Goal: Check status: Check status

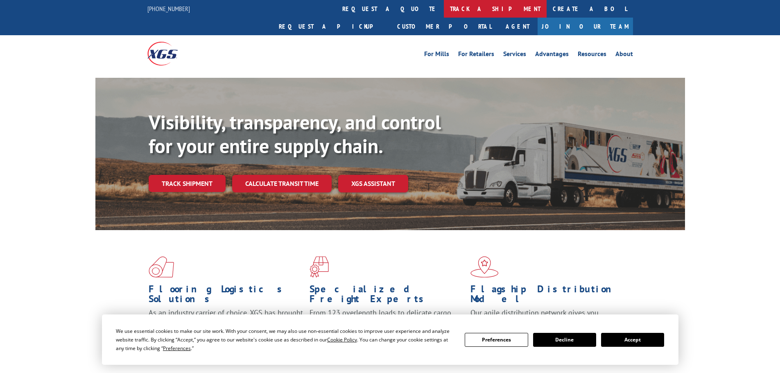
click at [444, 9] on link "track a shipment" at bounding box center [495, 9] width 103 height 18
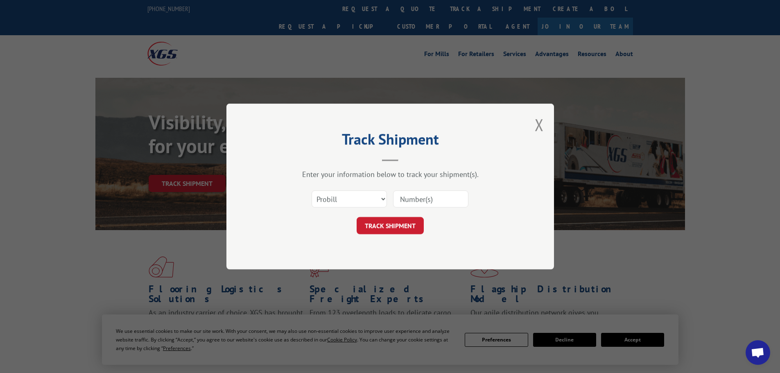
click at [415, 198] on input at bounding box center [430, 198] width 75 height 17
paste input "445455"
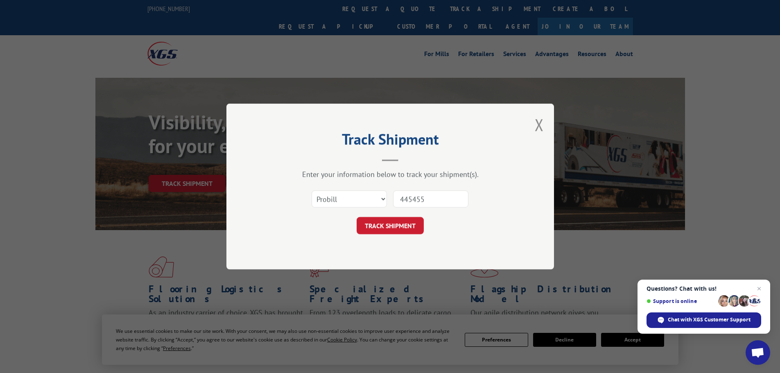
type input "445455"
click at [375, 198] on select "Select category... Probill BOL PO" at bounding box center [349, 198] width 75 height 17
select select "bol"
click at [312, 190] on select "Select category... Probill BOL PO" at bounding box center [349, 198] width 75 height 17
click at [396, 225] on button "TRACK SHIPMENT" at bounding box center [390, 225] width 67 height 17
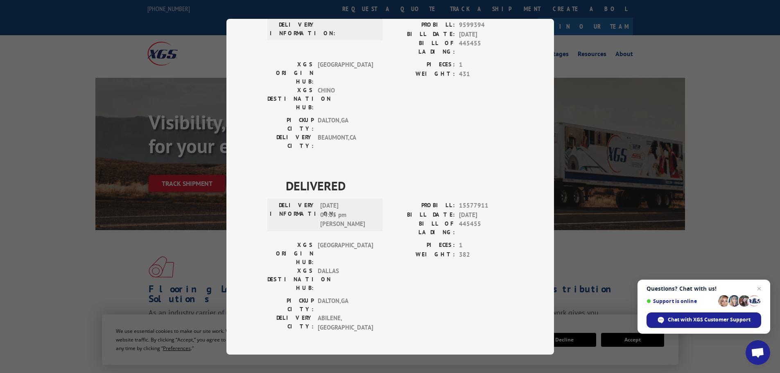
scroll to position [296, 0]
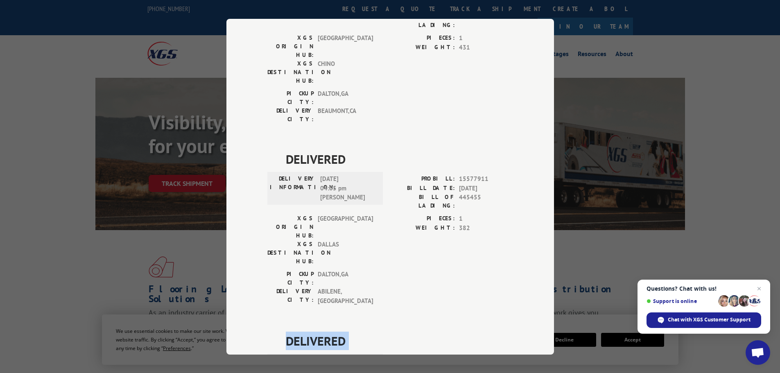
drag, startPoint x: 357, startPoint y: 233, endPoint x: 276, endPoint y: 197, distance: 88.7
copy div "DELIVERED DELIVERY INFORMATION: [DATE] 11:08 am [PERSON_NAME]"
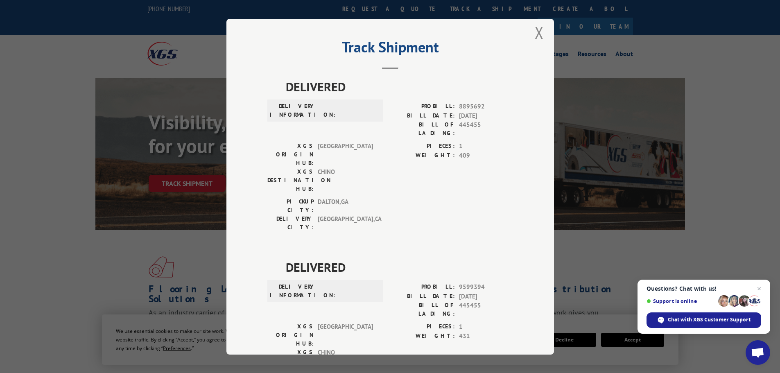
scroll to position [0, 0]
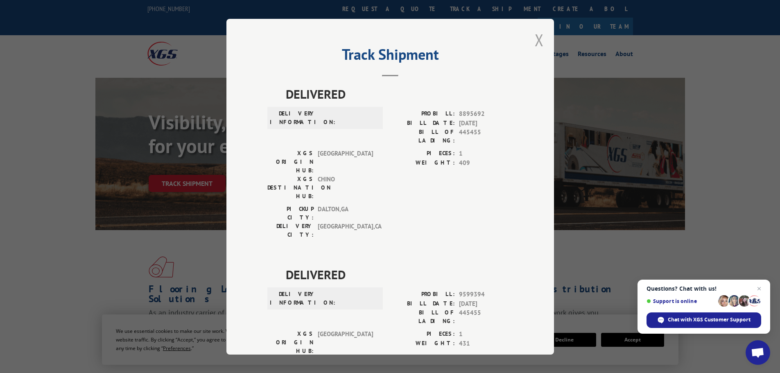
click at [535, 39] on button "Close modal" at bounding box center [539, 40] width 9 height 22
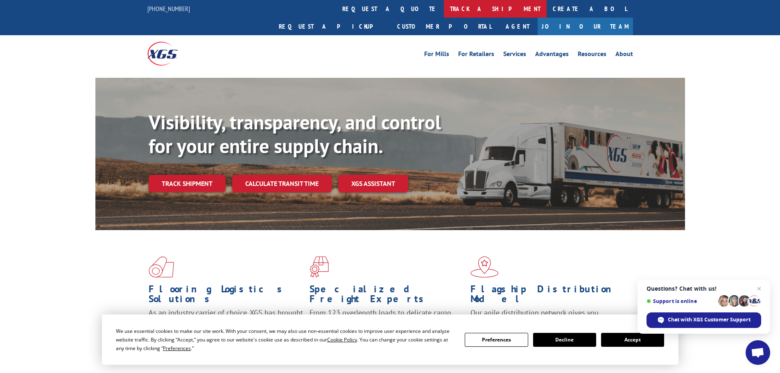
click at [444, 6] on link "track a shipment" at bounding box center [495, 9] width 103 height 18
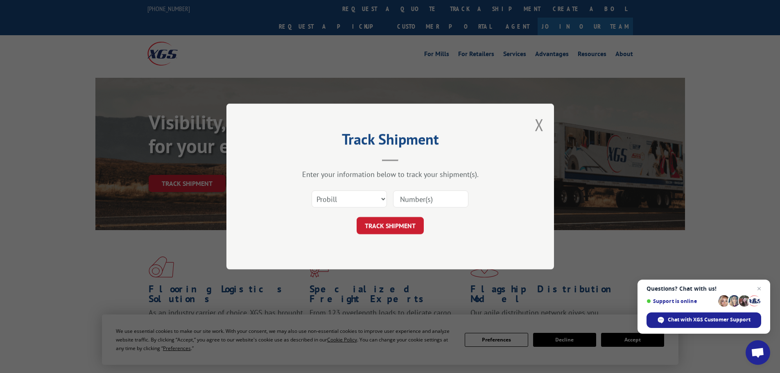
click at [415, 196] on input at bounding box center [430, 198] width 75 height 17
paste input "017857250829"
type input "017857250829"
click at [387, 228] on button "TRACK SHIPMENT" at bounding box center [390, 225] width 67 height 17
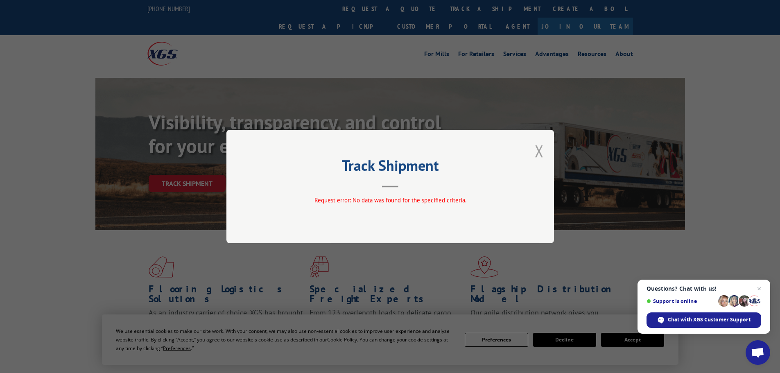
click at [540, 148] on button "Close modal" at bounding box center [539, 151] width 9 height 22
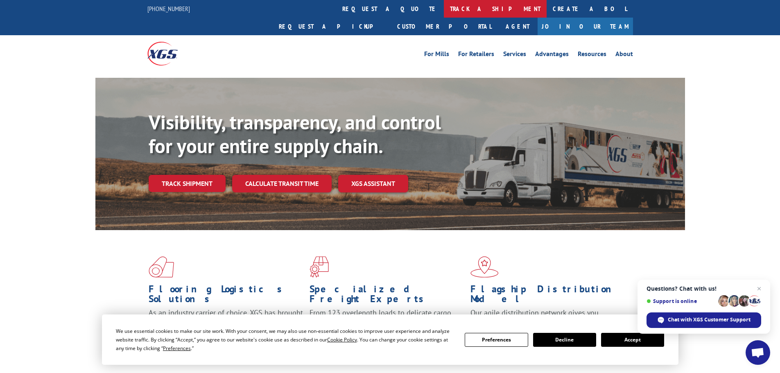
click at [444, 7] on link "track a shipment" at bounding box center [495, 9] width 103 height 18
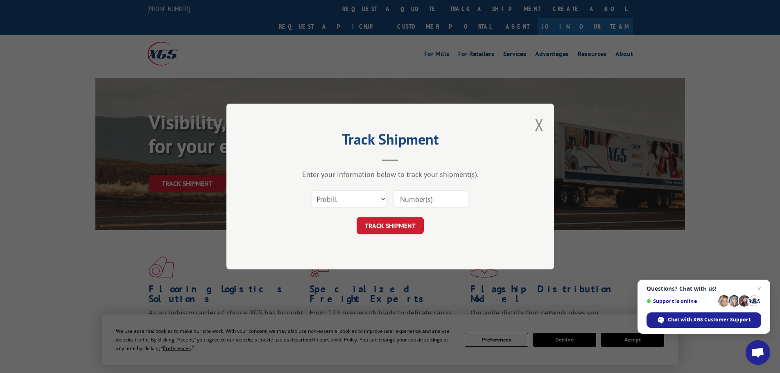
click at [411, 195] on input at bounding box center [430, 198] width 75 height 17
paste input "017857250829"
type input "017857250829"
click at [369, 198] on select "Select category... Probill BOL PO" at bounding box center [349, 198] width 75 height 17
click at [312, 190] on select "Select category... Probill BOL PO" at bounding box center [349, 198] width 75 height 17
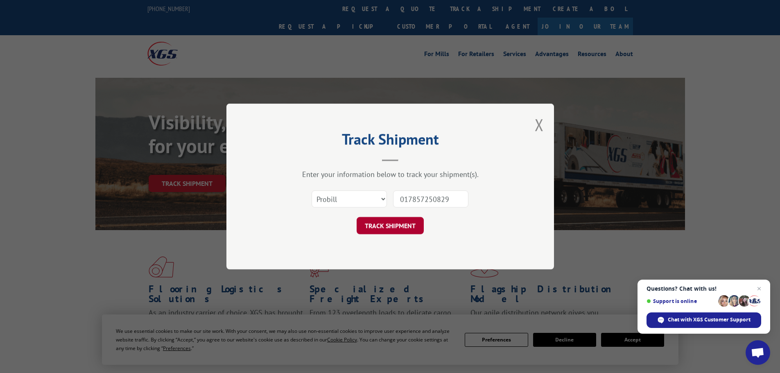
click at [395, 226] on button "TRACK SHIPMENT" at bounding box center [390, 225] width 67 height 17
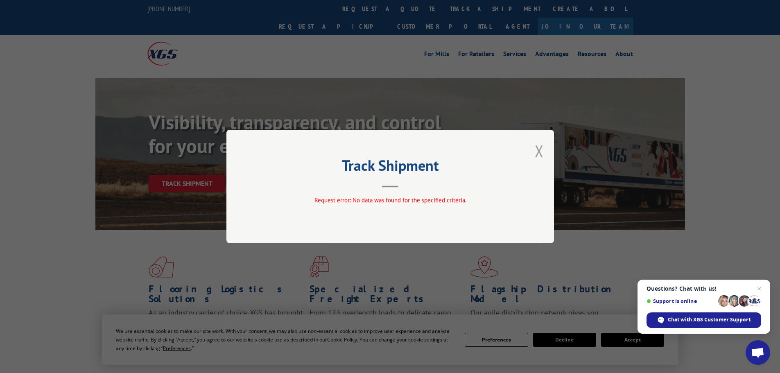
click at [541, 150] on button "Close modal" at bounding box center [539, 151] width 9 height 22
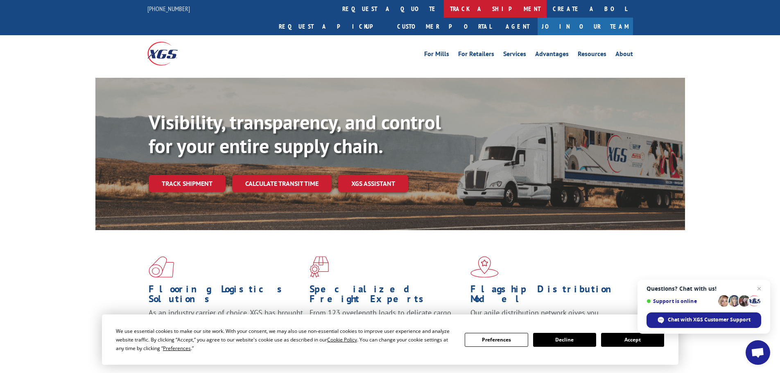
click at [444, 11] on link "track a shipment" at bounding box center [495, 9] width 103 height 18
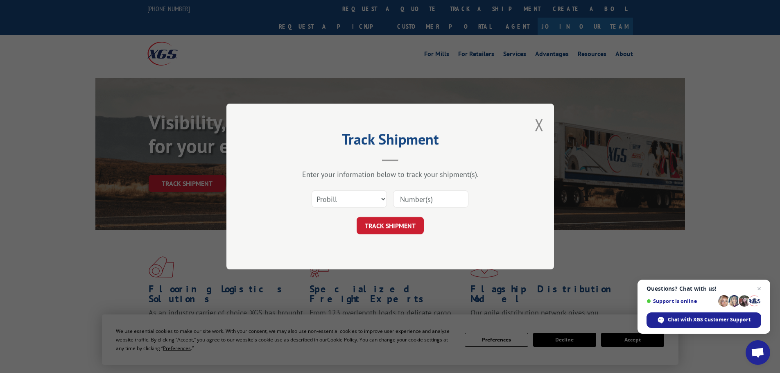
click at [427, 199] on input at bounding box center [430, 198] width 75 height 17
paste input "60504392"
type input "60504392"
click at [392, 229] on button "TRACK SHIPMENT" at bounding box center [390, 225] width 67 height 17
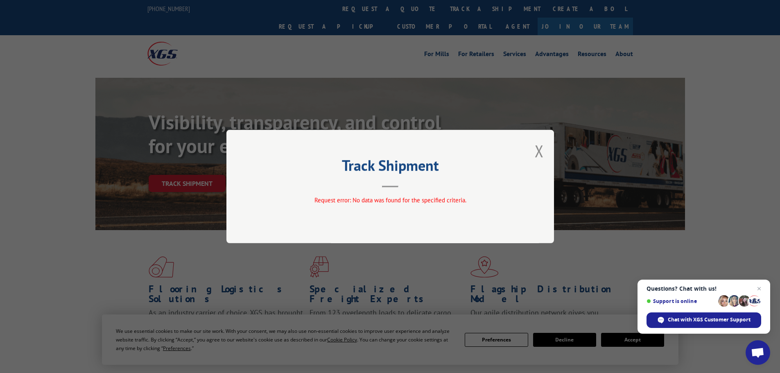
click at [544, 158] on div "Track Shipment Request error: No data was found for the specified criteria." at bounding box center [390, 186] width 328 height 113
click at [539, 151] on button "Close modal" at bounding box center [539, 151] width 9 height 22
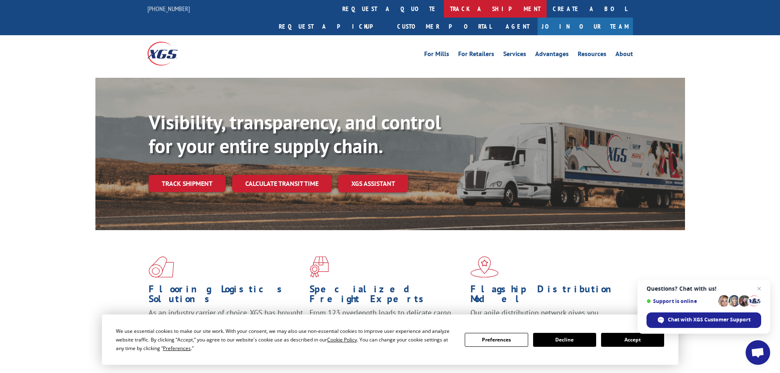
drag, startPoint x: 370, startPoint y: 4, endPoint x: 362, endPoint y: 5, distance: 8.2
click at [444, 4] on link "track a shipment" at bounding box center [495, 9] width 103 height 18
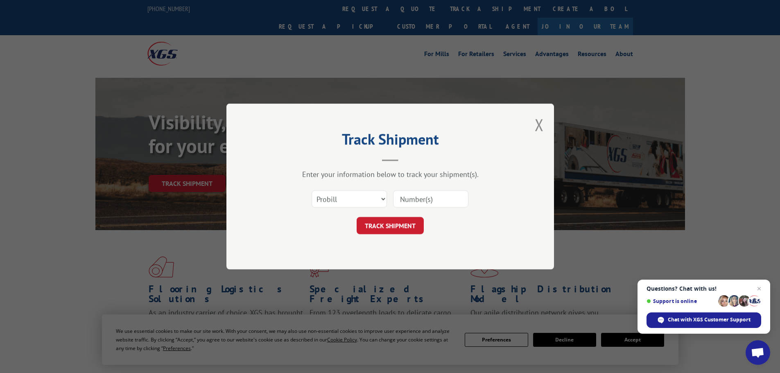
click at [402, 203] on input at bounding box center [430, 198] width 75 height 17
paste input "60504392"
type input "60504392"
click at [374, 200] on select "Select category... Probill BOL PO" at bounding box center [349, 198] width 75 height 17
select select "po"
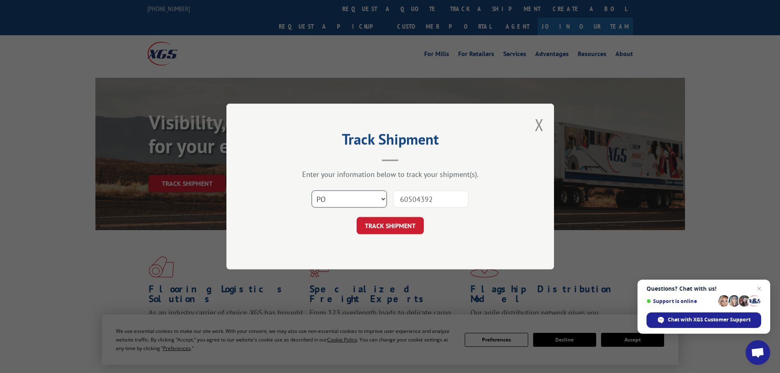
click at [312, 190] on select "Select category... Probill BOL PO" at bounding box center [349, 198] width 75 height 17
click at [384, 228] on button "TRACK SHIPMENT" at bounding box center [390, 225] width 67 height 17
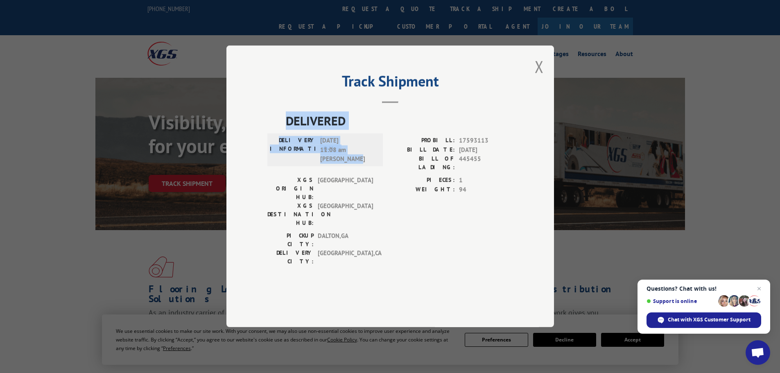
drag, startPoint x: 359, startPoint y: 183, endPoint x: 281, endPoint y: 141, distance: 88.7
click at [281, 141] on div "DELIVERED DELIVERY INFORMATION: [DATE] 11:08 am [PERSON_NAME] PROBILL: 17593113…" at bounding box center [390, 191] width 246 height 158
copy div "DELIVERED DELIVERY INFORMATION: [DATE] 11:08 am [PERSON_NAME]"
